Goal: Task Accomplishment & Management: Manage account settings

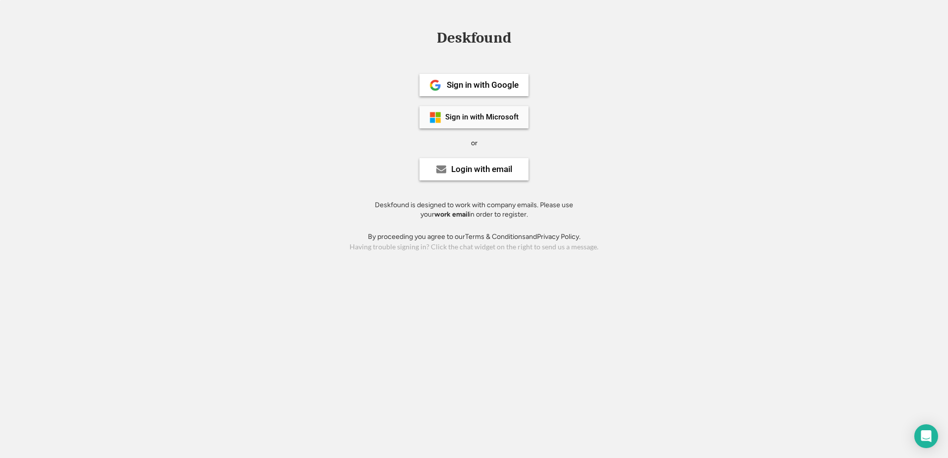
click at [512, 110] on div "Sign in with Microsoft" at bounding box center [473, 117] width 109 height 22
click at [483, 123] on div "Sign in with Microsoft" at bounding box center [473, 117] width 109 height 22
